Goal: Task Accomplishment & Management: Use online tool/utility

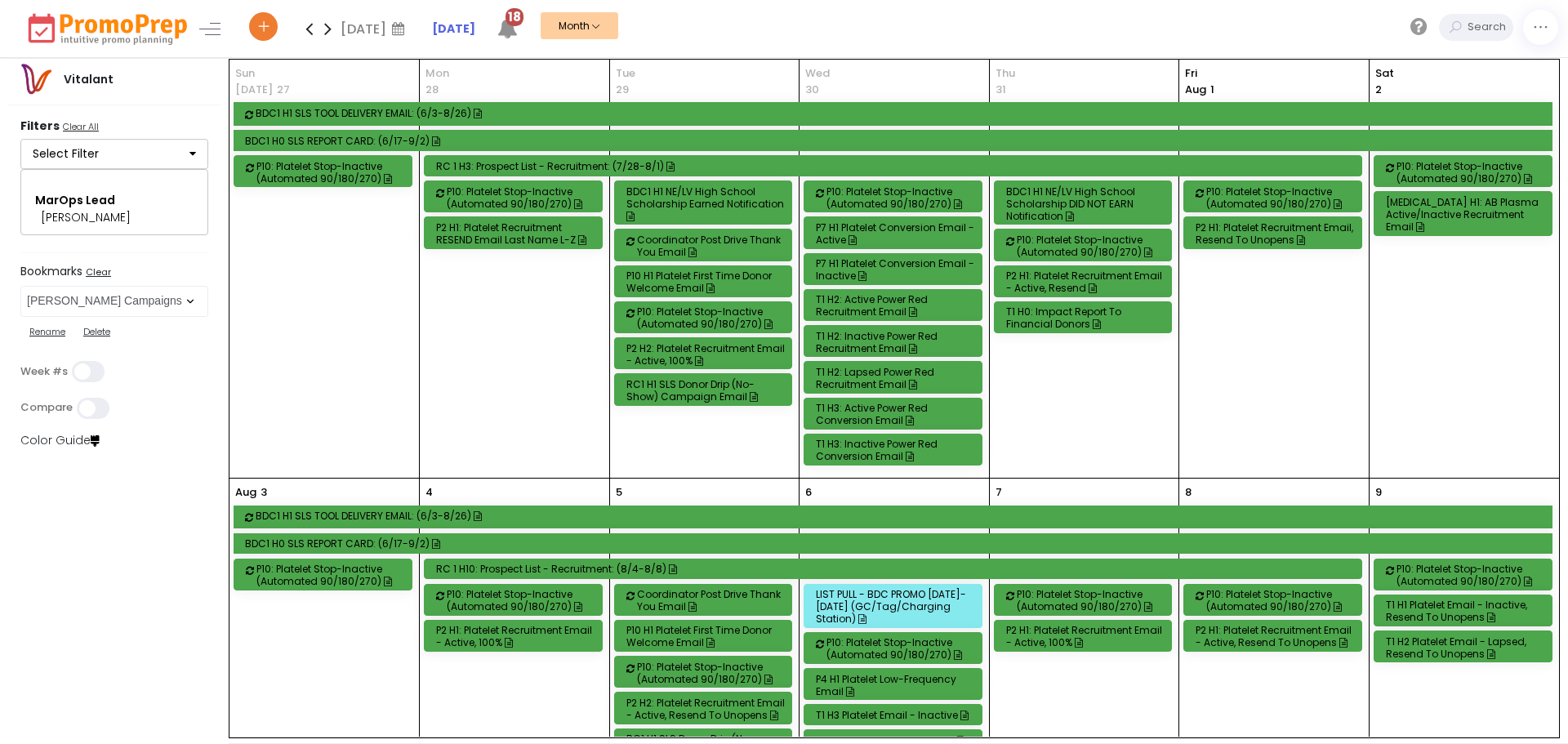
select select "21"
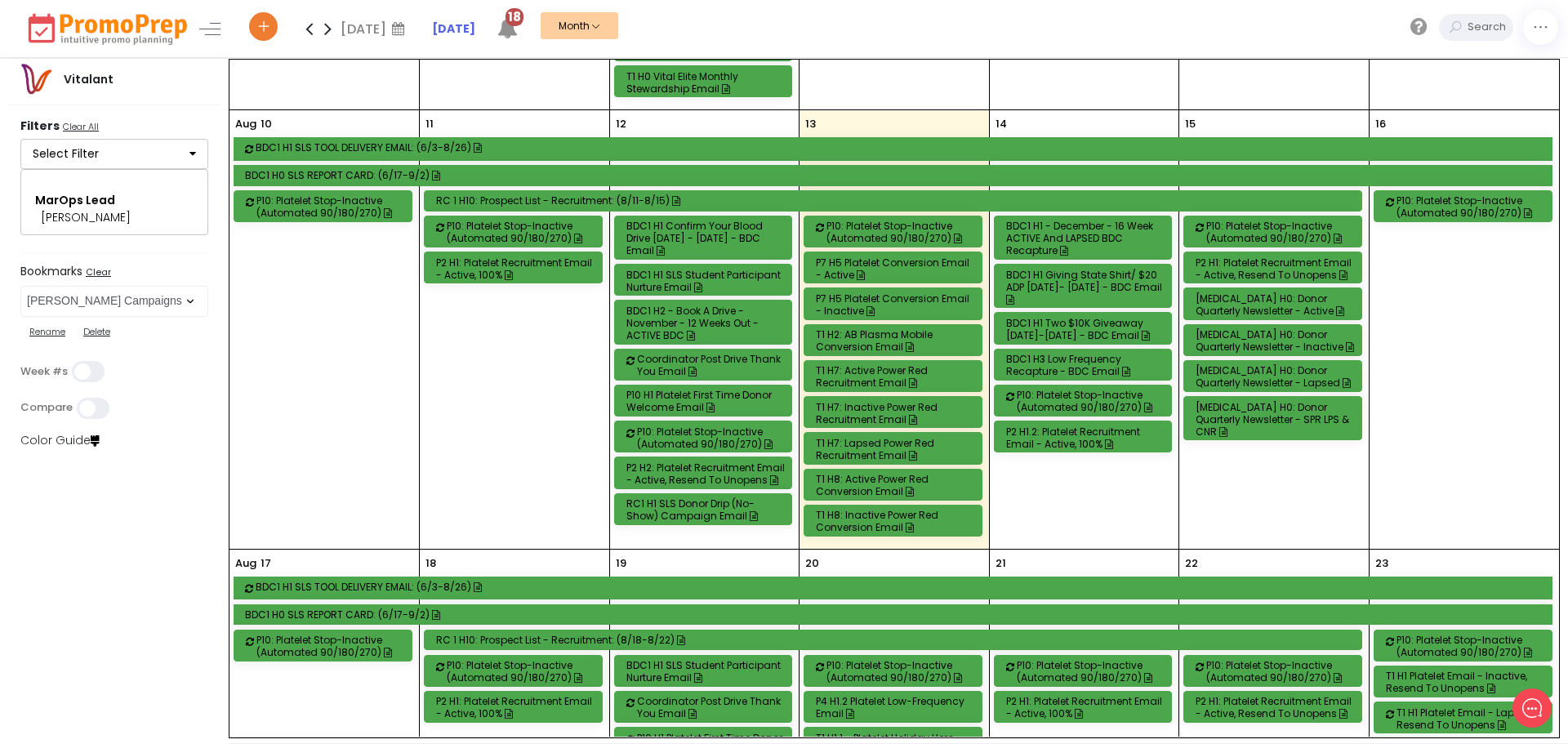
click at [1108, 285] on div "BDC1 H1 Giving State Shirt/ $20 ADP [DATE]- [DATE] - BDC Email" at bounding box center [1085, 287] width 160 height 37
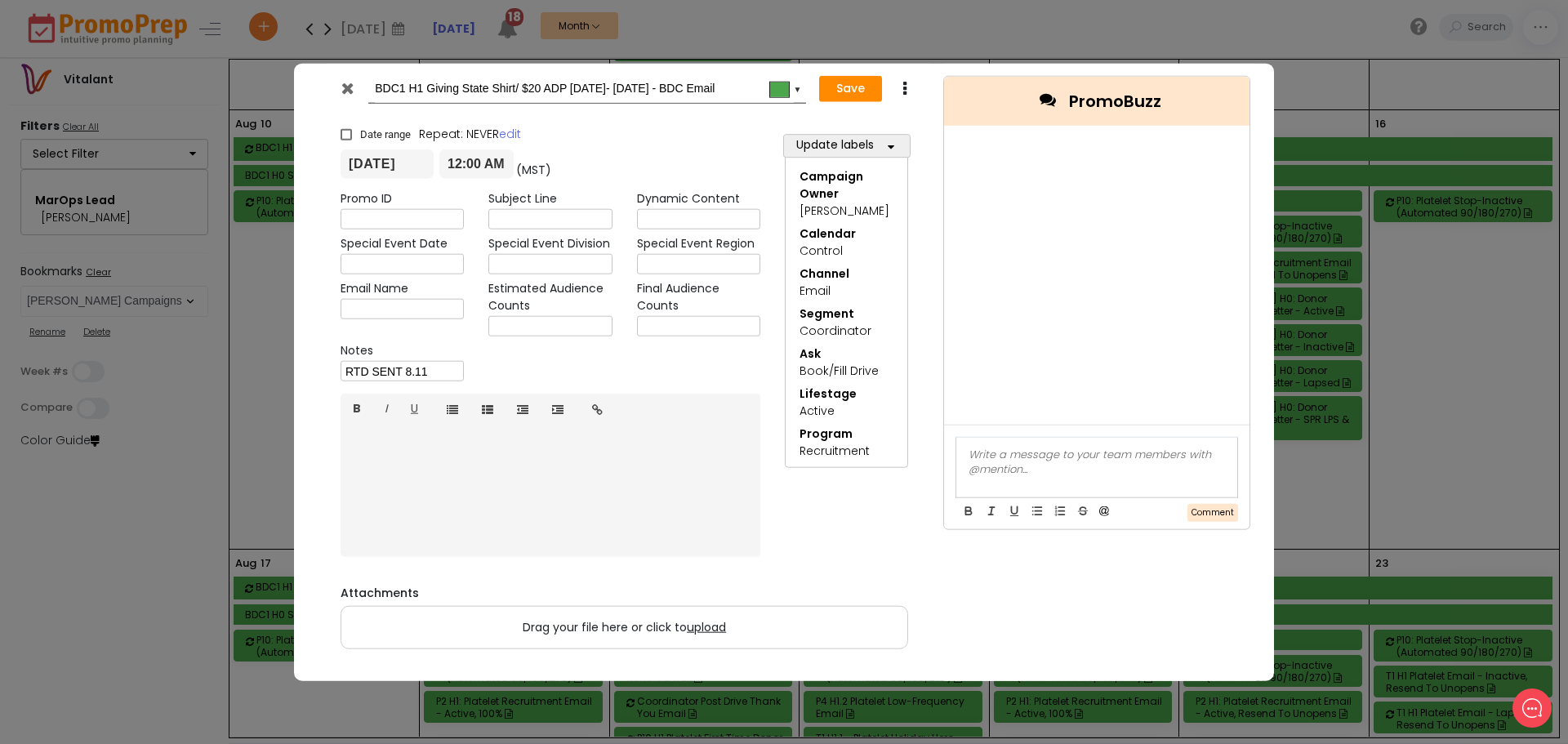
click at [344, 87] on icon at bounding box center [347, 87] width 12 height 16
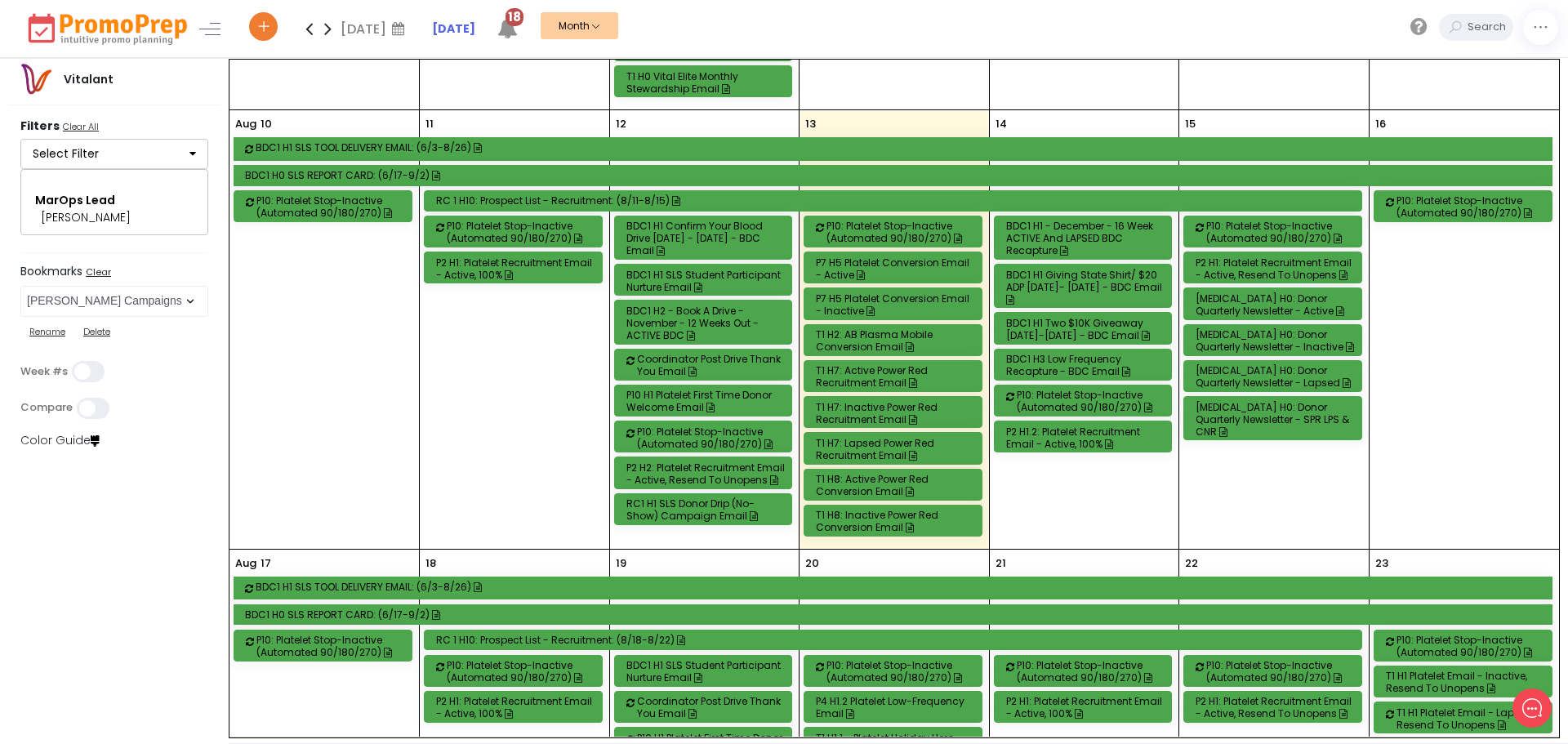
click at [1073, 326] on div "BDC1 H1 Two $10K Giveaway [DATE]-[DATE] - BDC Email" at bounding box center [1085, 328] width 160 height 25
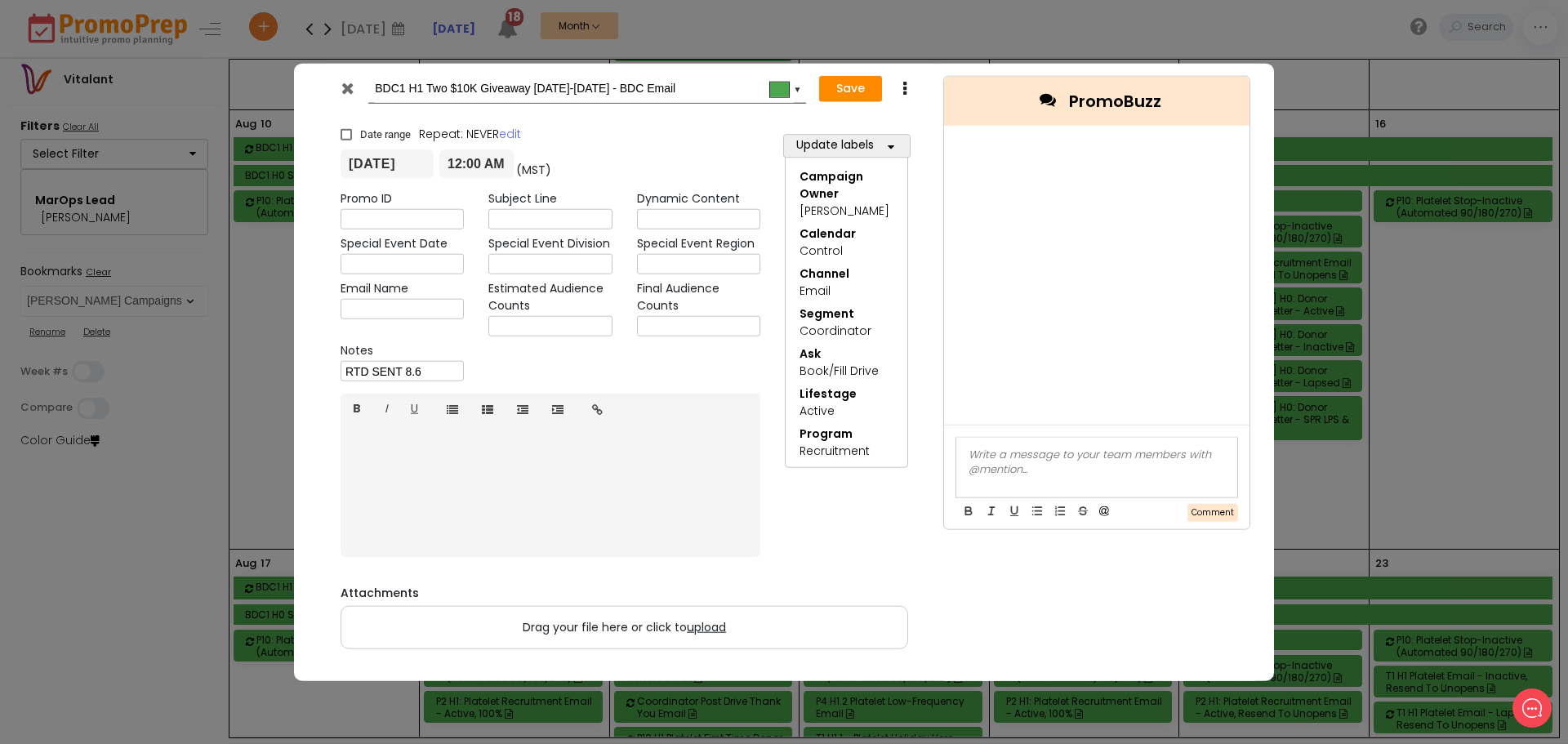
click at [348, 83] on icon at bounding box center [347, 87] width 12 height 16
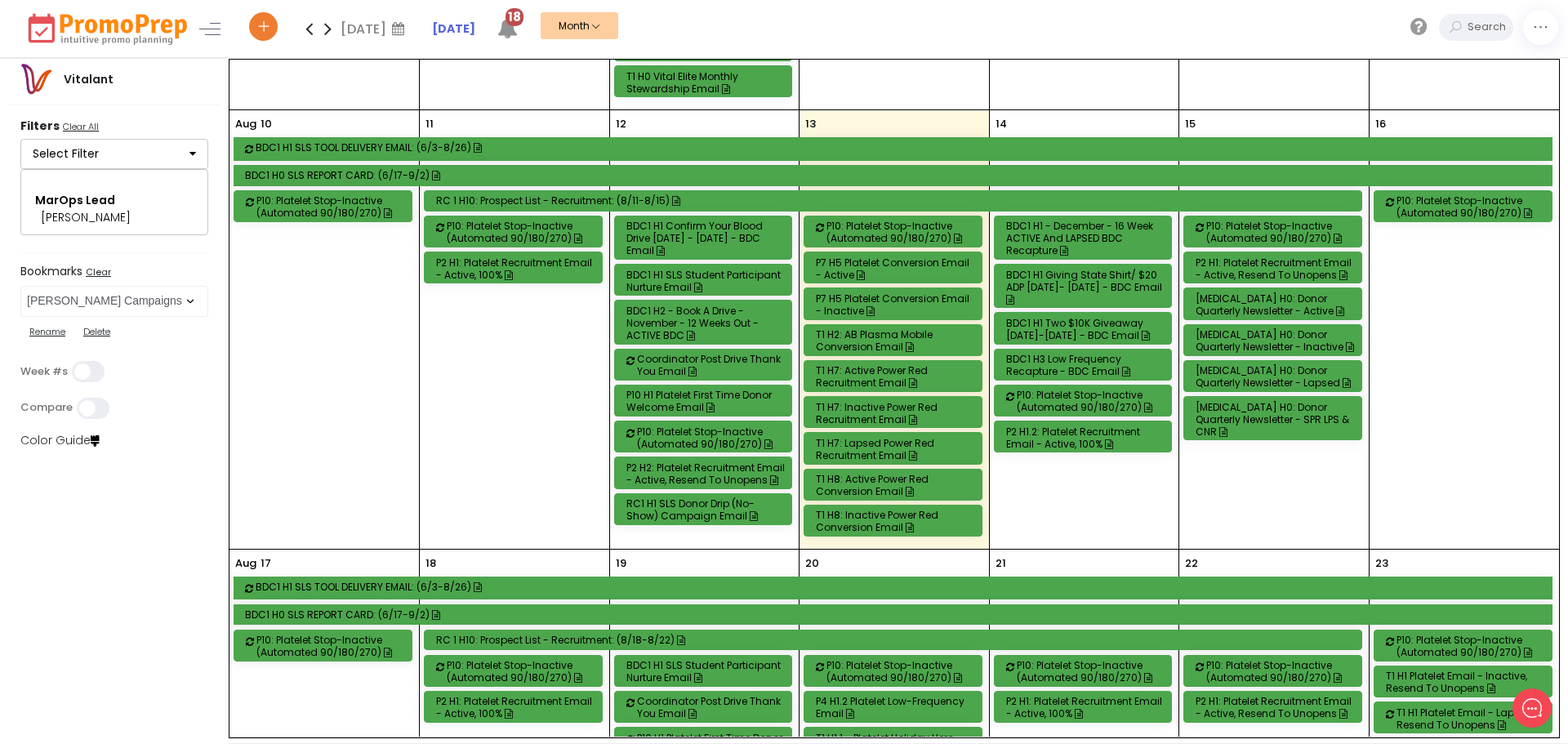
click at [1084, 359] on div "BDC1 H3 Low Frequency Recapture - BDC Email" at bounding box center [1085, 365] width 160 height 25
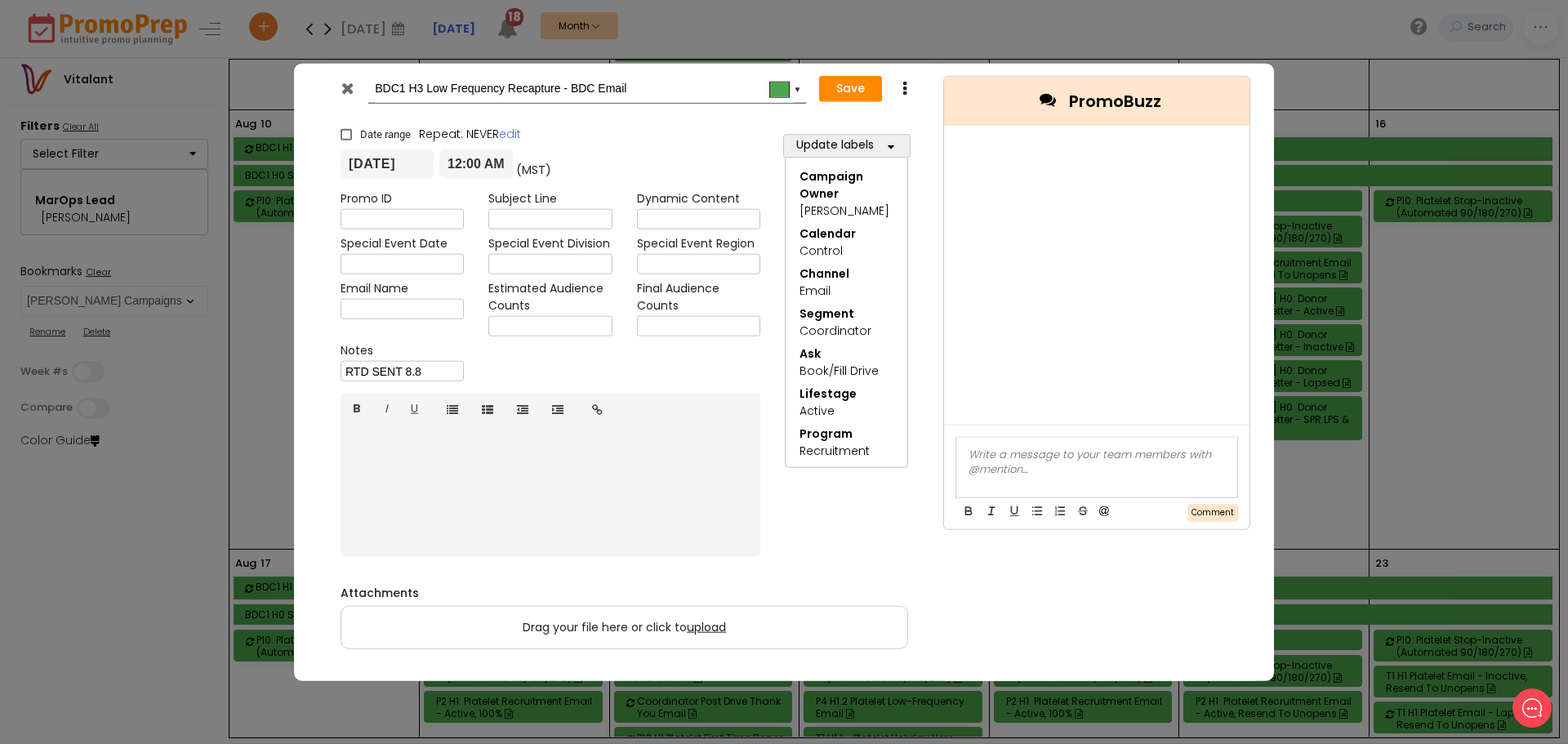
click at [344, 88] on icon at bounding box center [347, 87] width 12 height 16
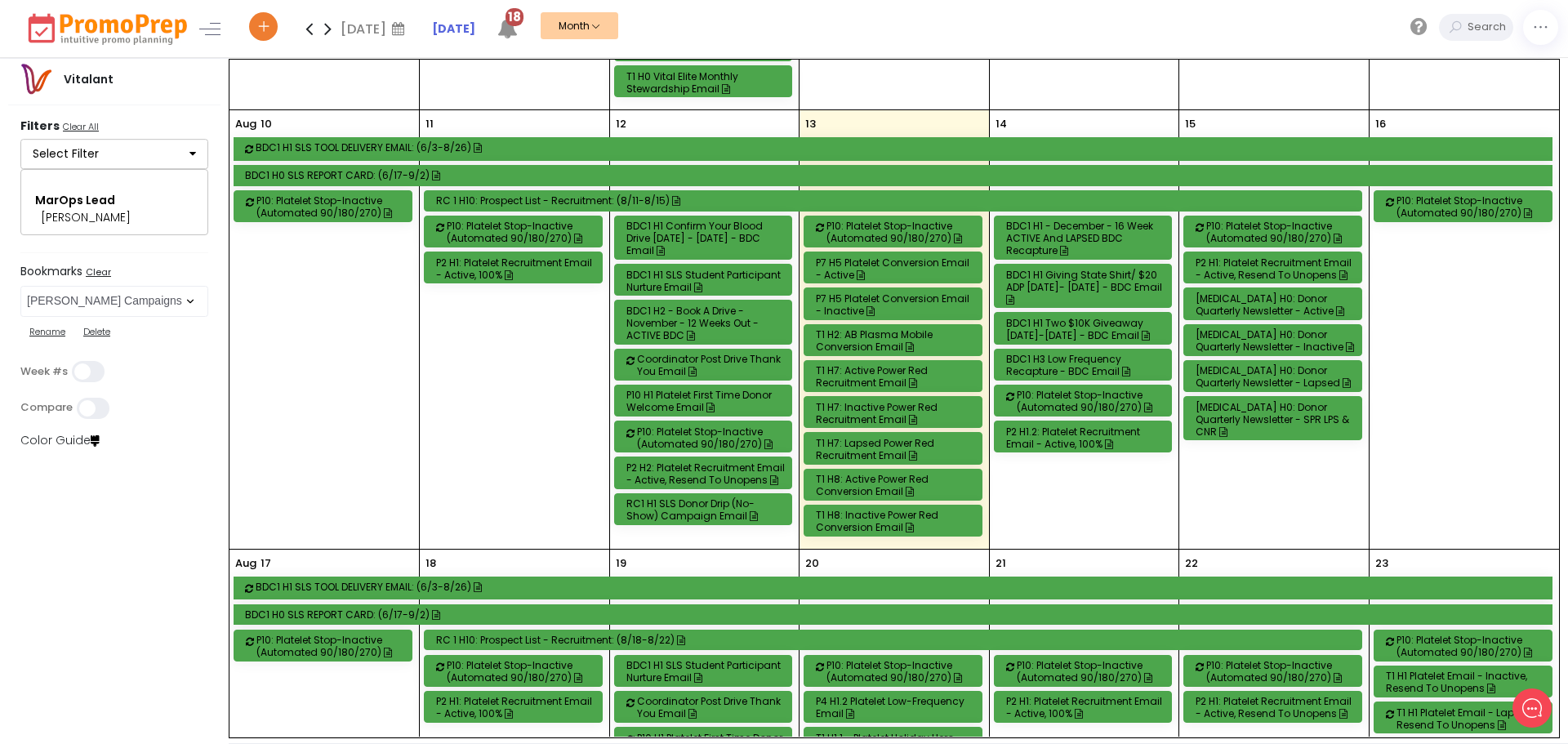
click at [1107, 233] on div "BDC1 H1 - December - 16 Week ACTIVE and LAPSED BDC Recapture" at bounding box center [1085, 237] width 160 height 37
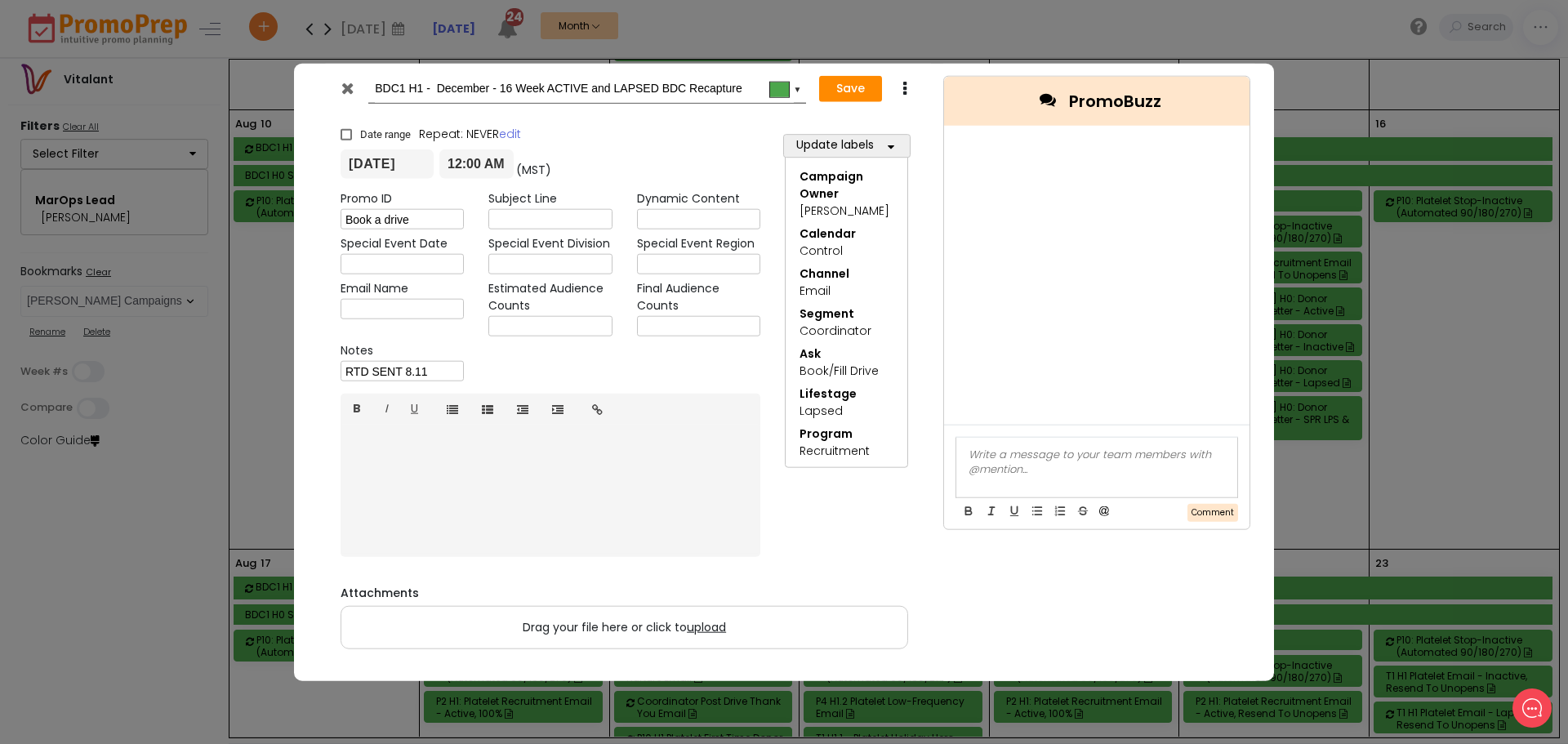
click at [349, 85] on icon at bounding box center [347, 87] width 12 height 16
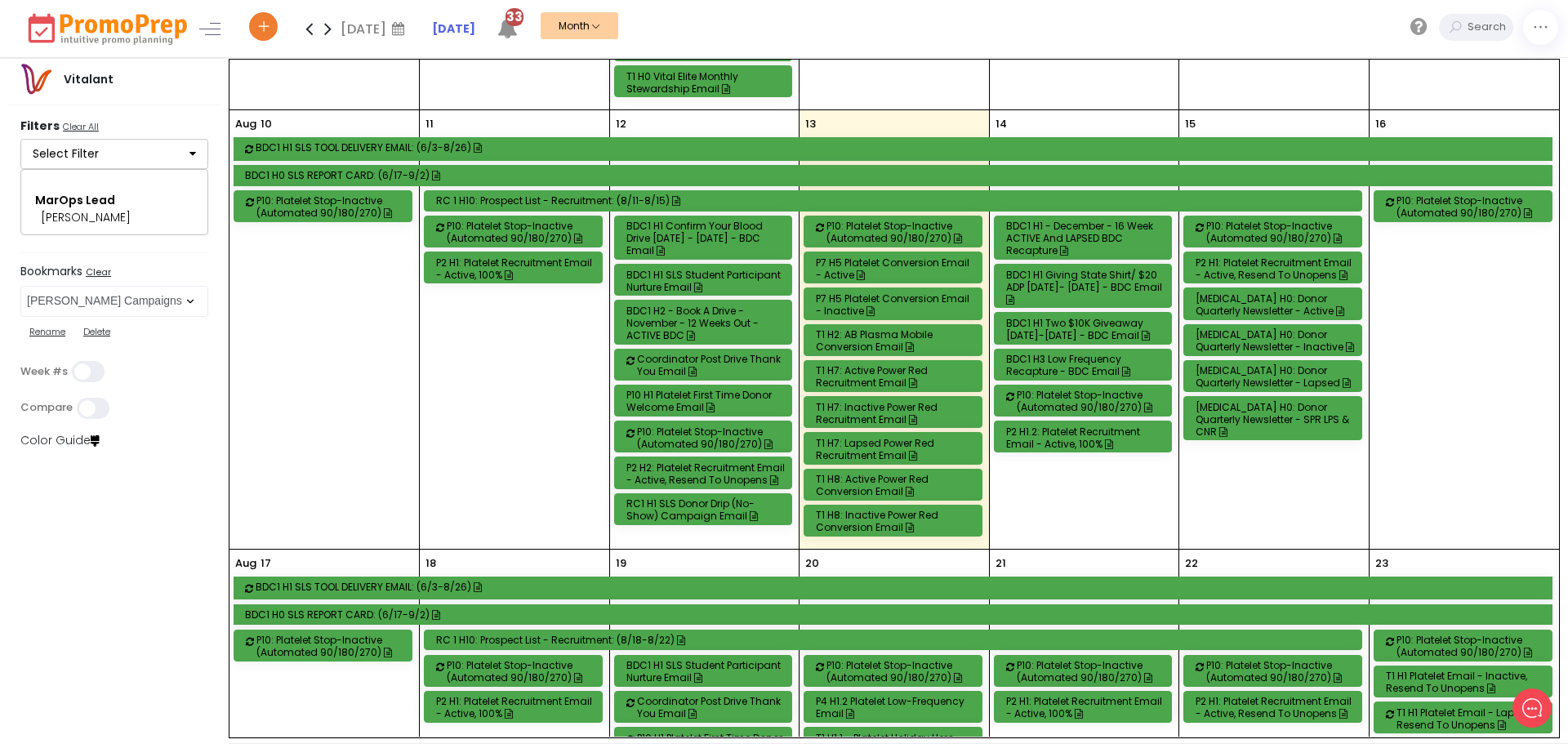
click at [1074, 238] on div "BDC1 H1 - December - 16 Week ACTIVE and LAPSED BDC Recapture" at bounding box center [1085, 237] width 160 height 37
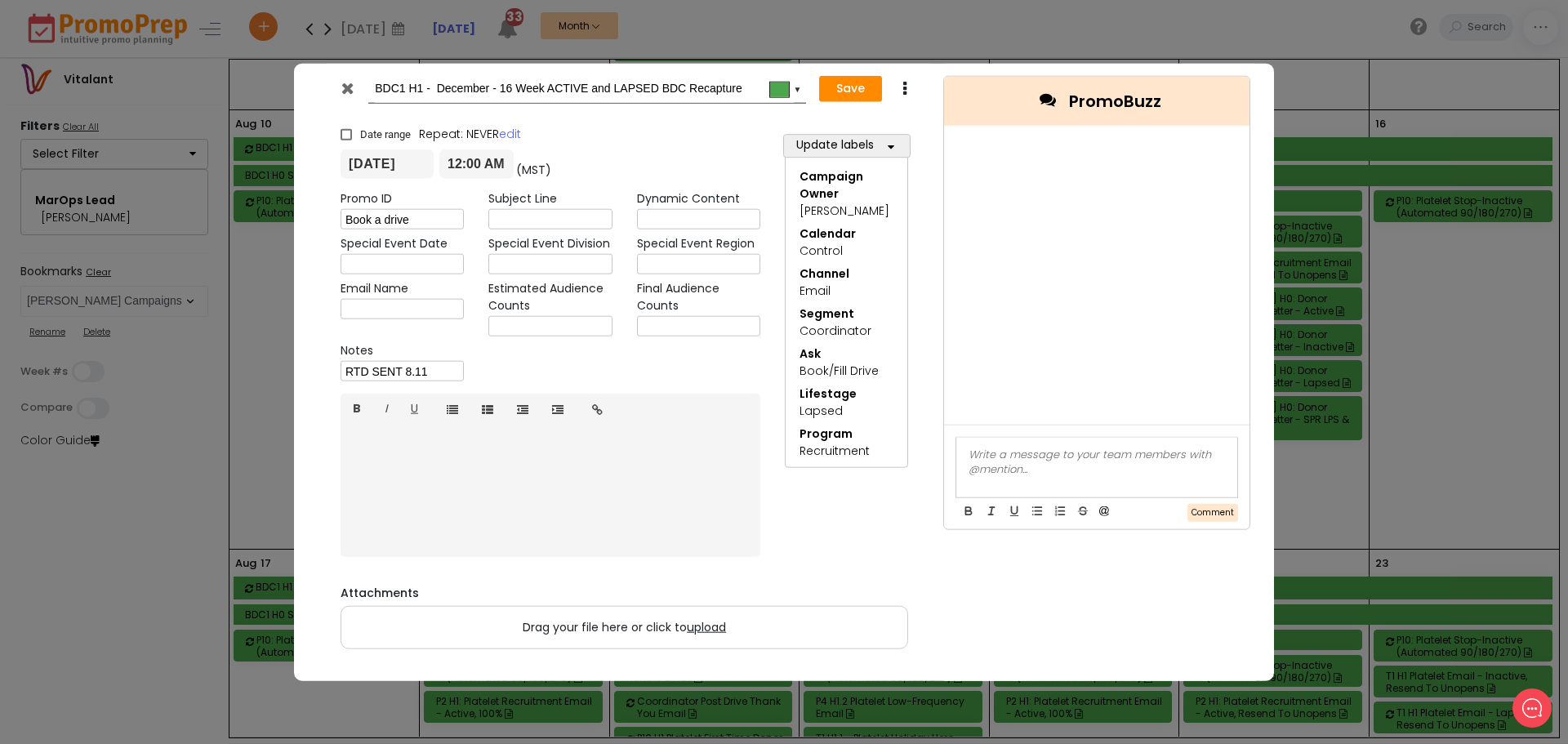
click at [531, 330] on input "text" at bounding box center [549, 326] width 123 height 21
type input "2,049"
click at [857, 85] on button "Save" at bounding box center [850, 89] width 62 height 26
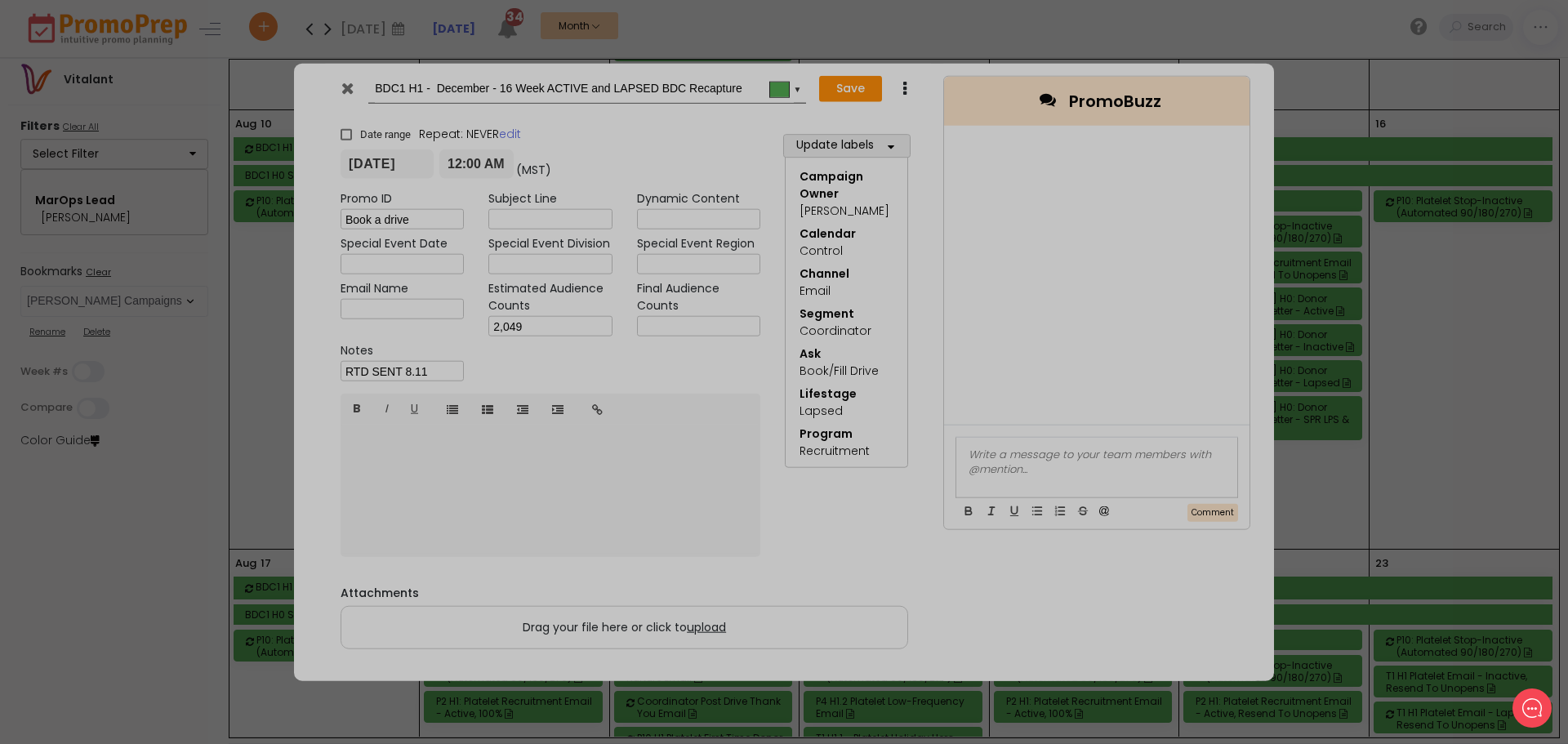
type input "[DATE]"
type input "00:00"
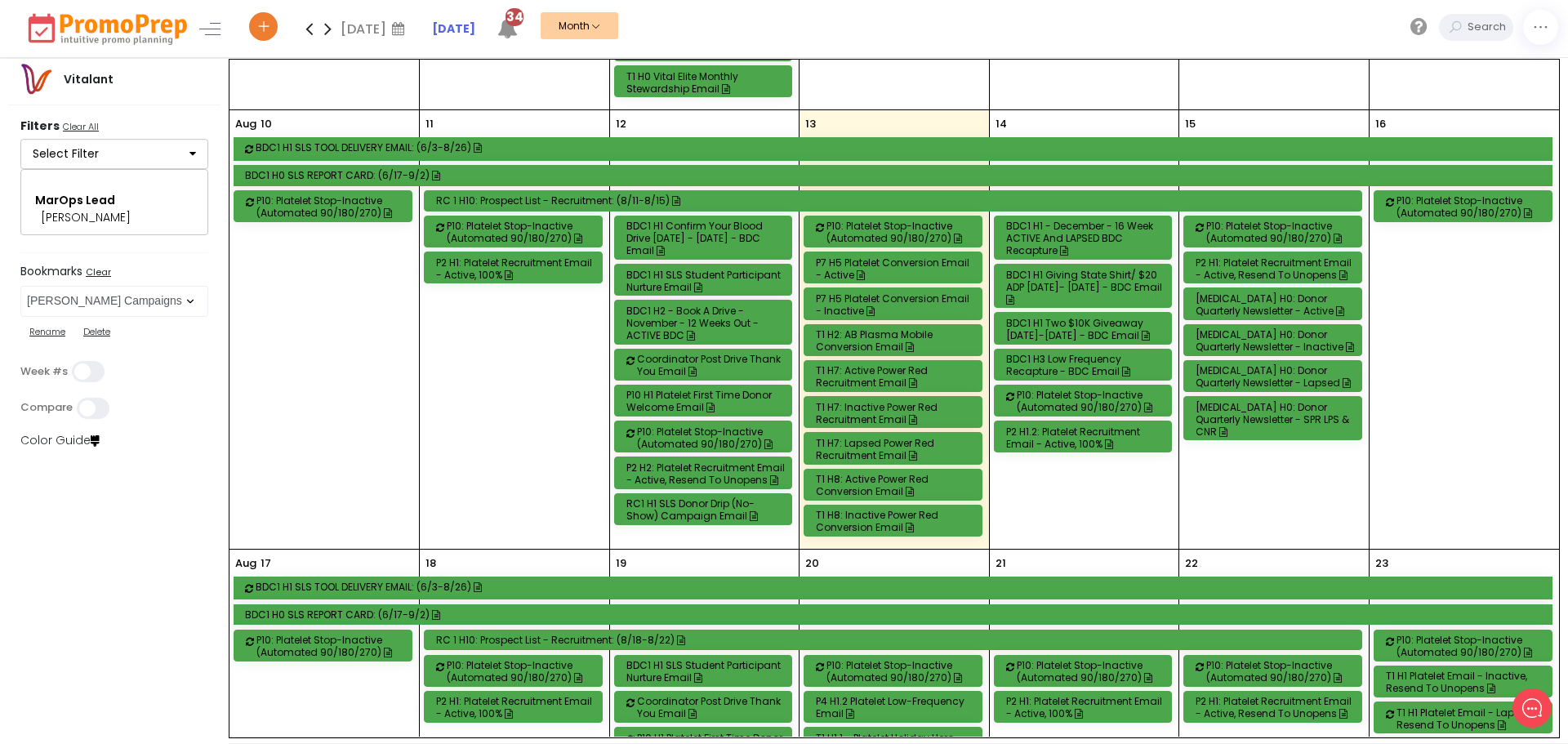
click at [1087, 367] on div "BDC1 H3 Low Frequency Recapture - BDC Email" at bounding box center [1085, 365] width 160 height 25
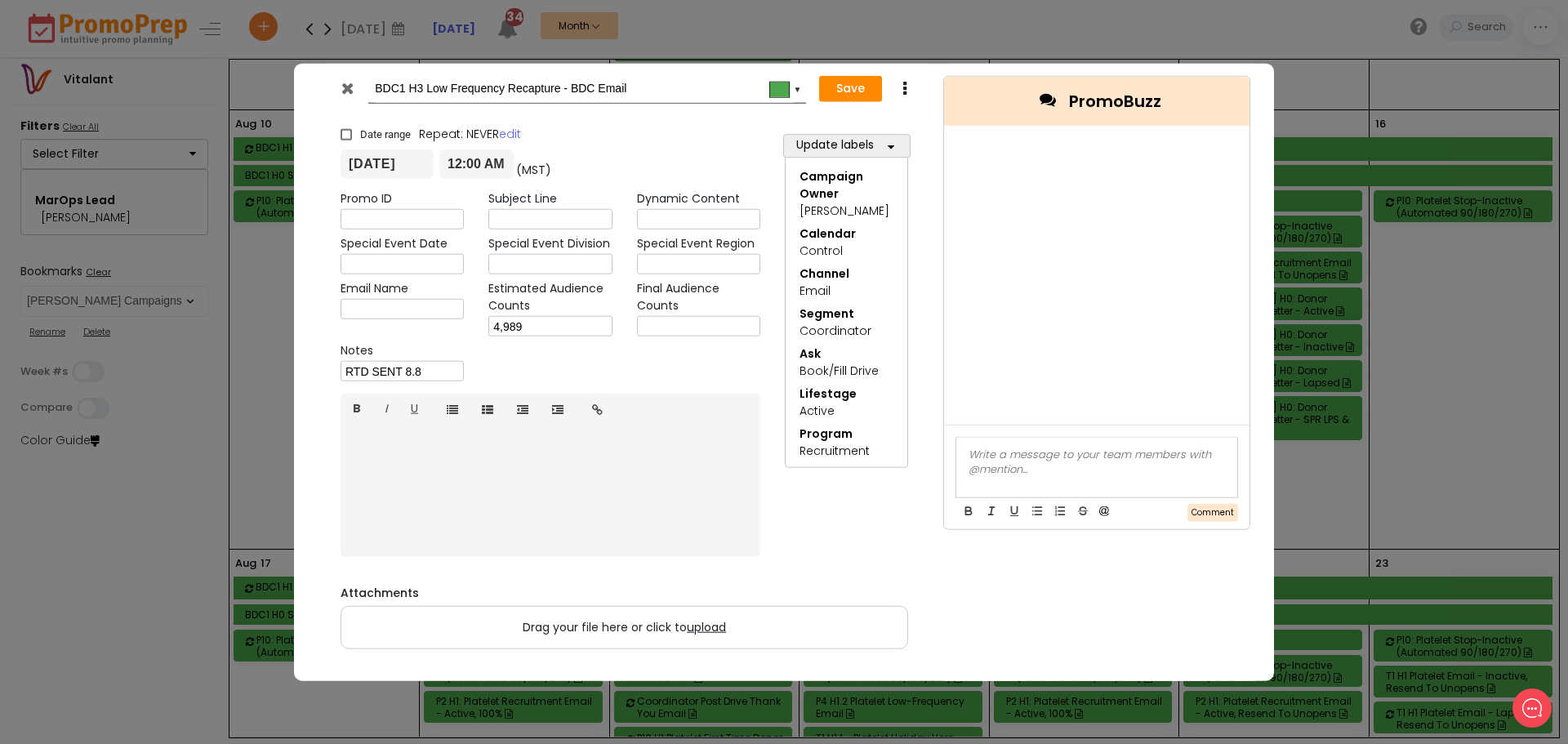
click at [349, 89] on icon at bounding box center [347, 87] width 12 height 16
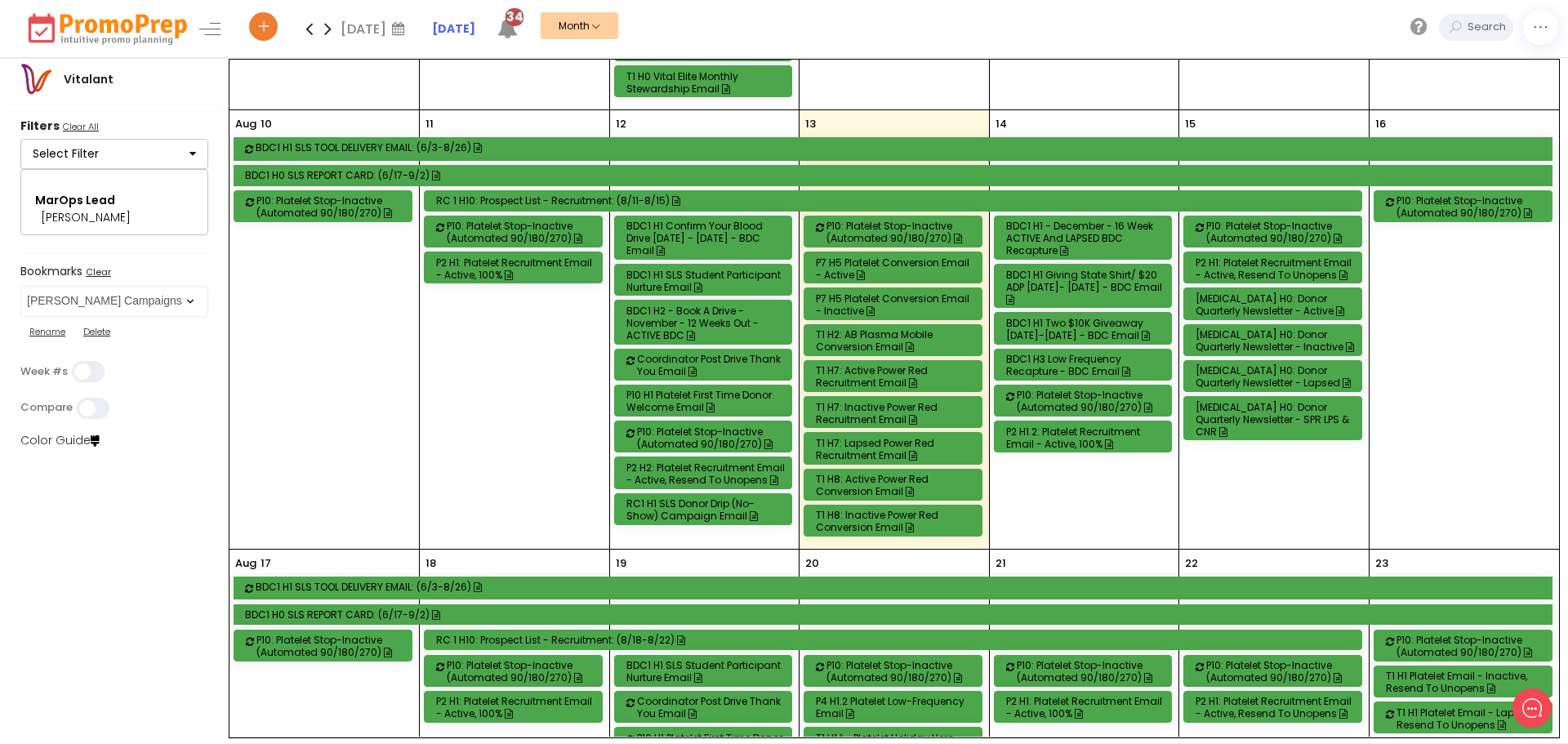
click at [1077, 325] on div "BDC1 H1 Two $10K Giveaway [DATE]-[DATE] - BDC Email" at bounding box center [1085, 328] width 160 height 25
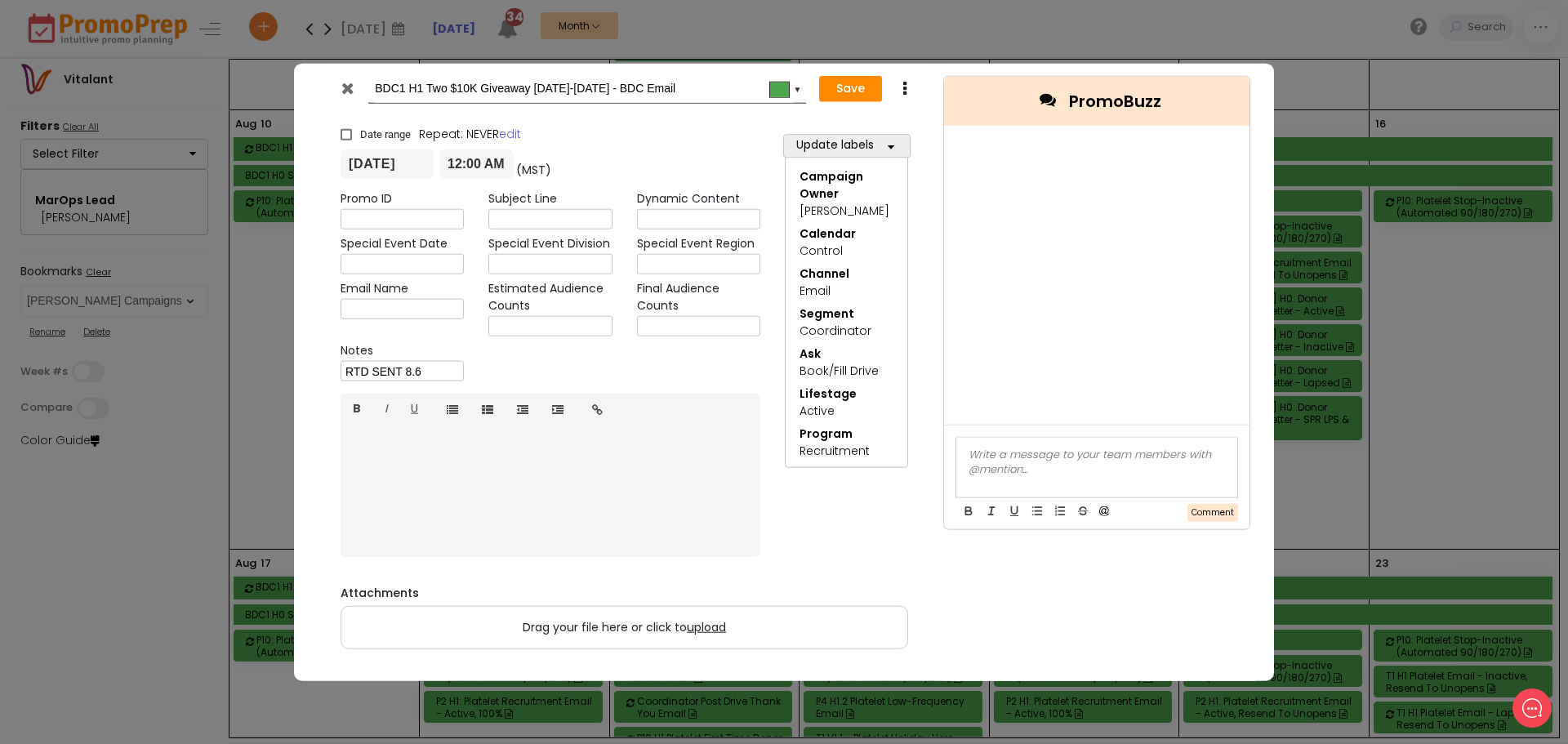
click at [589, 328] on input "text" at bounding box center [549, 326] width 123 height 21
type input "1,289"
click at [852, 93] on button "Save" at bounding box center [850, 89] width 62 height 26
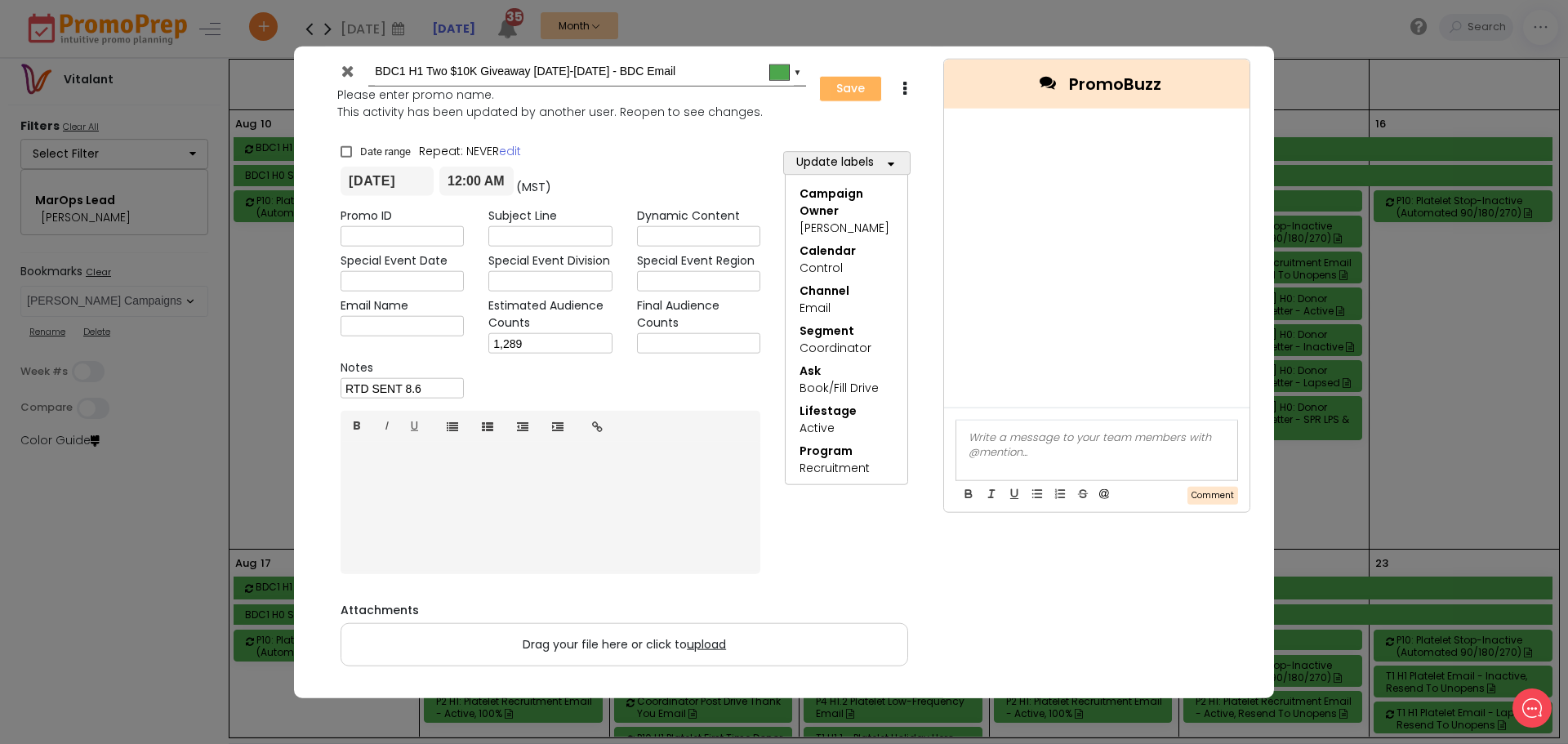
type input "[DATE]"
type input "00:00"
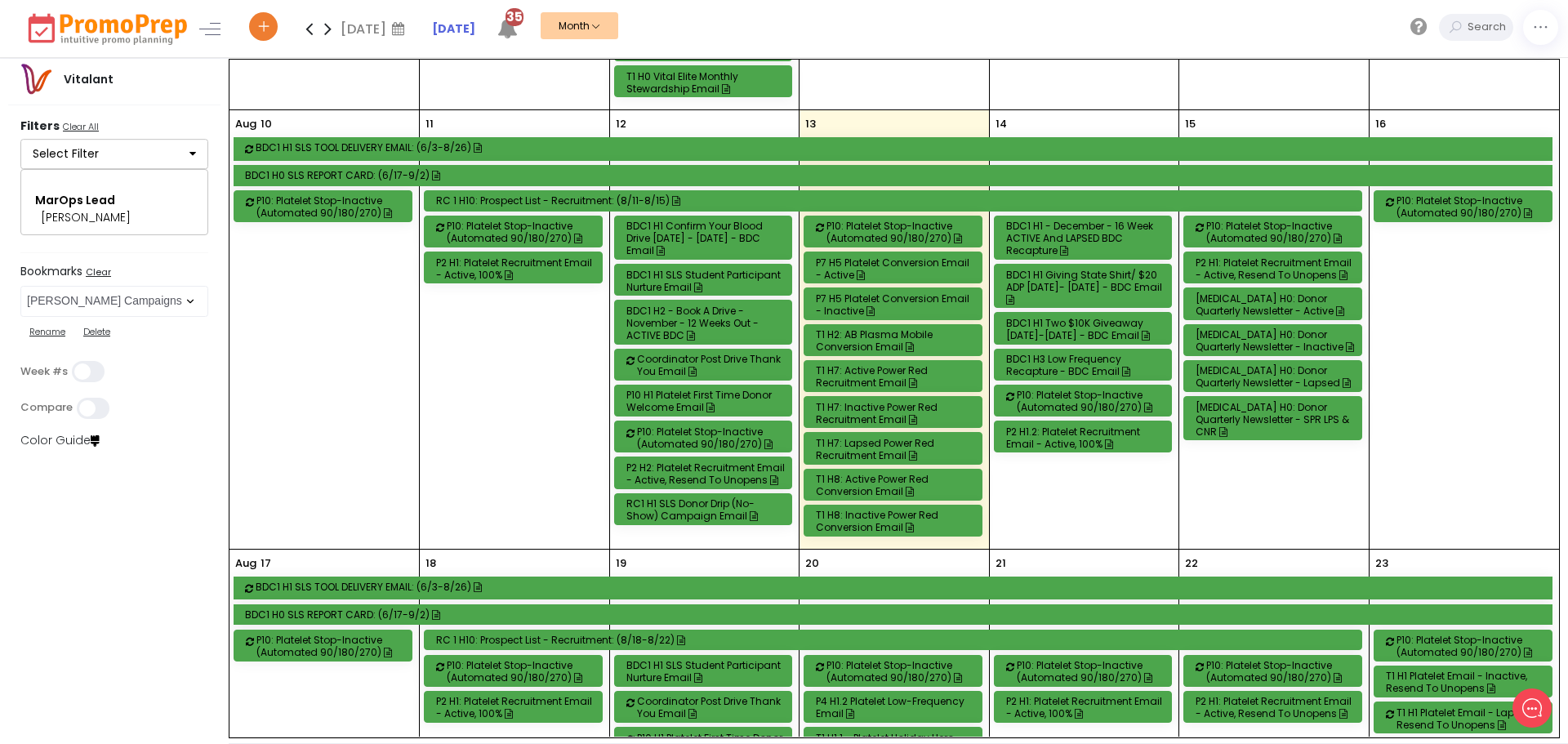
click at [1067, 332] on div "BDC1 H1 Two $10K Giveaway [DATE]-[DATE] - BDC Email" at bounding box center [1085, 328] width 160 height 25
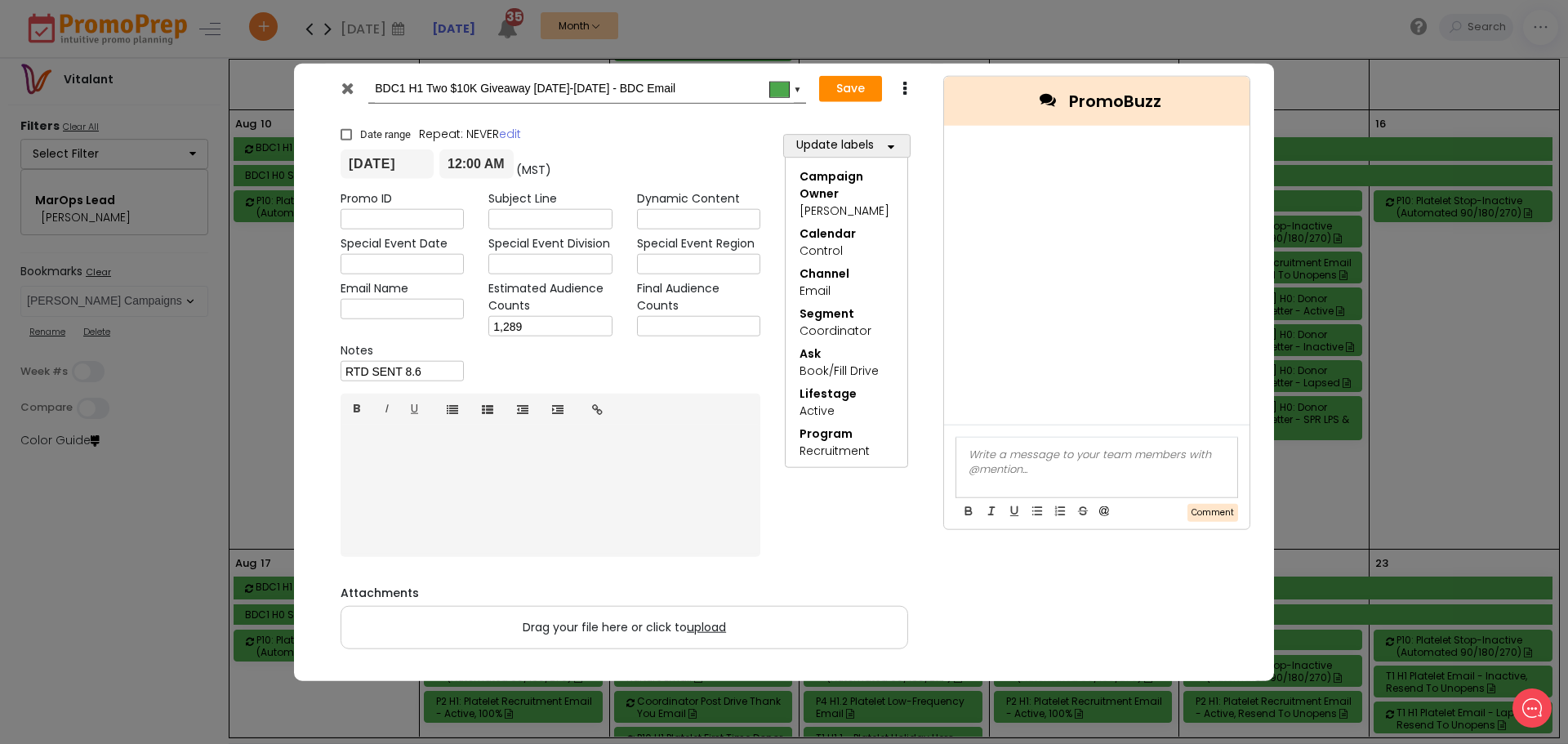
click at [339, 81] on div at bounding box center [349, 91] width 40 height 25
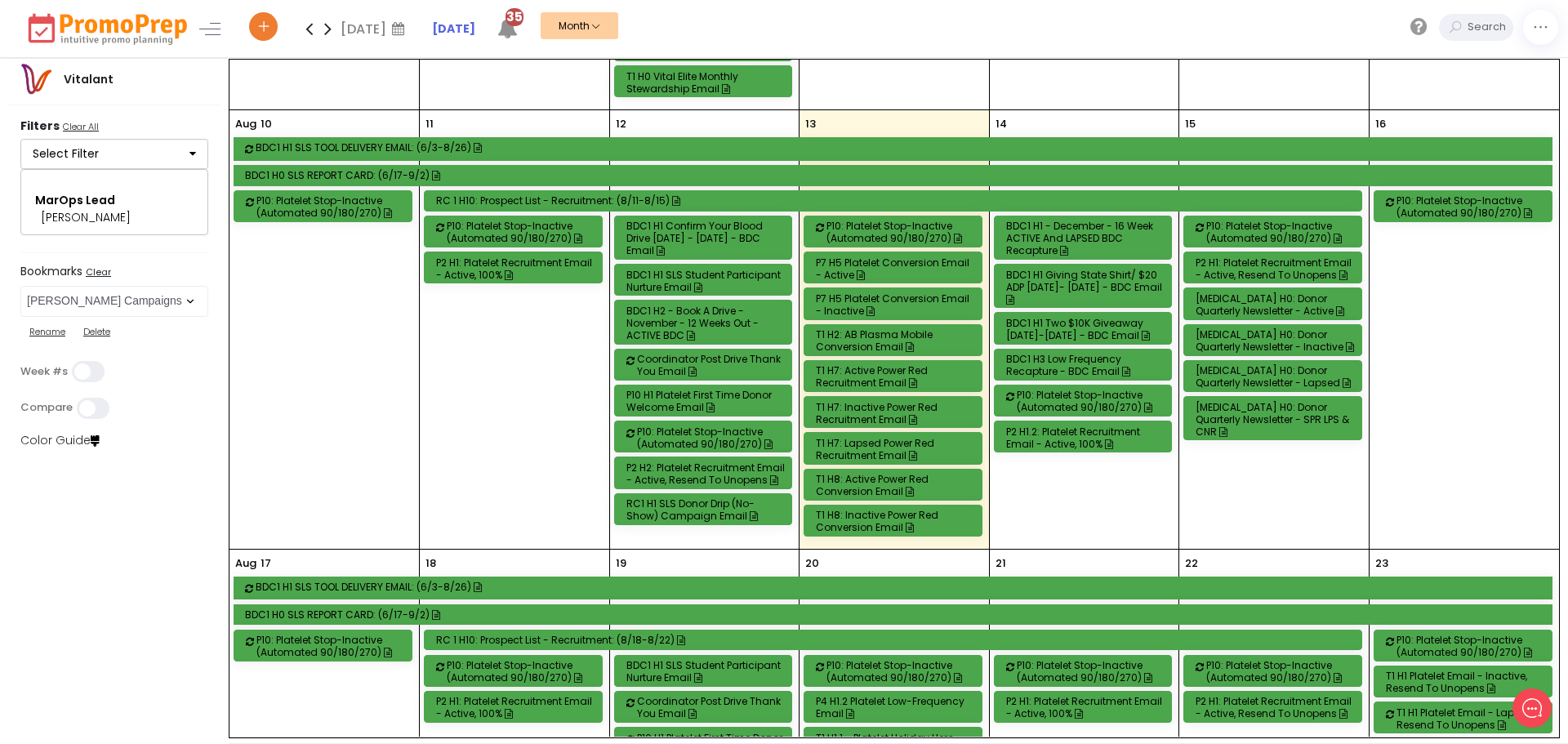
click at [1103, 282] on div "BDC1 H1 Giving State Shirt/ $20 ADP [DATE]- [DATE] - BDC Email" at bounding box center [1085, 287] width 160 height 37
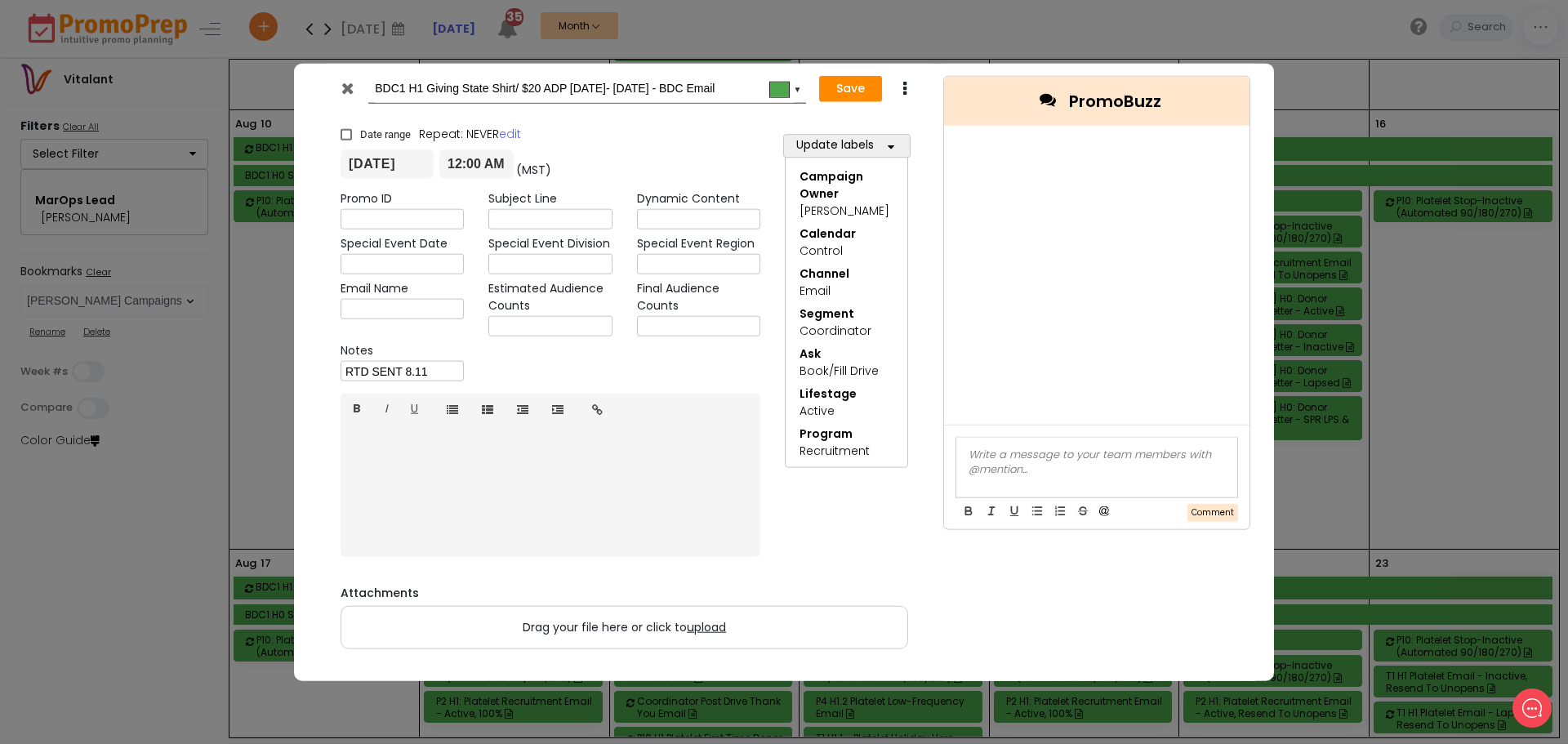
click at [601, 330] on input "text" at bounding box center [549, 326] width 123 height 21
type input "420"
click at [829, 94] on button "Save" at bounding box center [850, 89] width 62 height 26
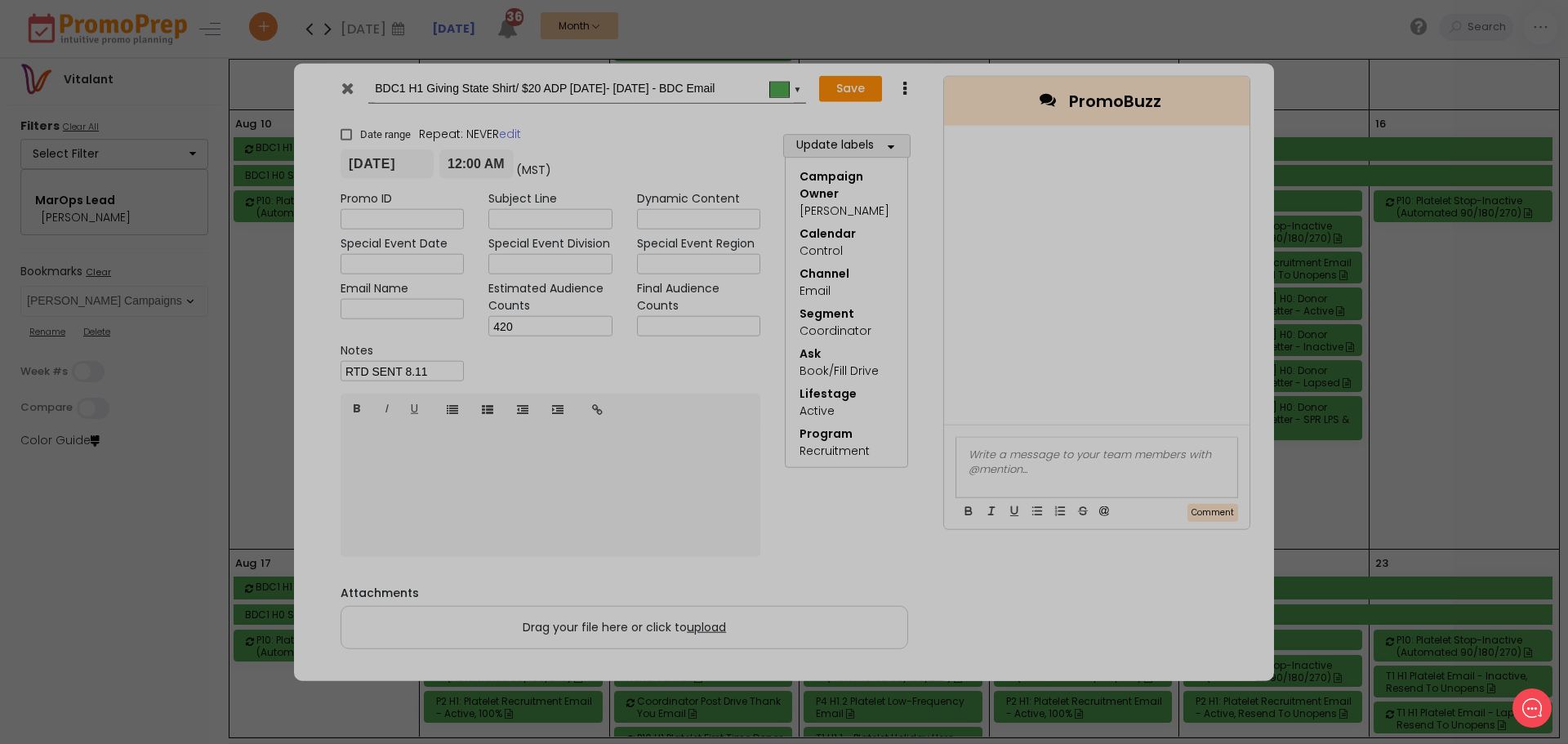
type input "[DATE]"
type input "00:00"
